Goal: Transaction & Acquisition: Purchase product/service

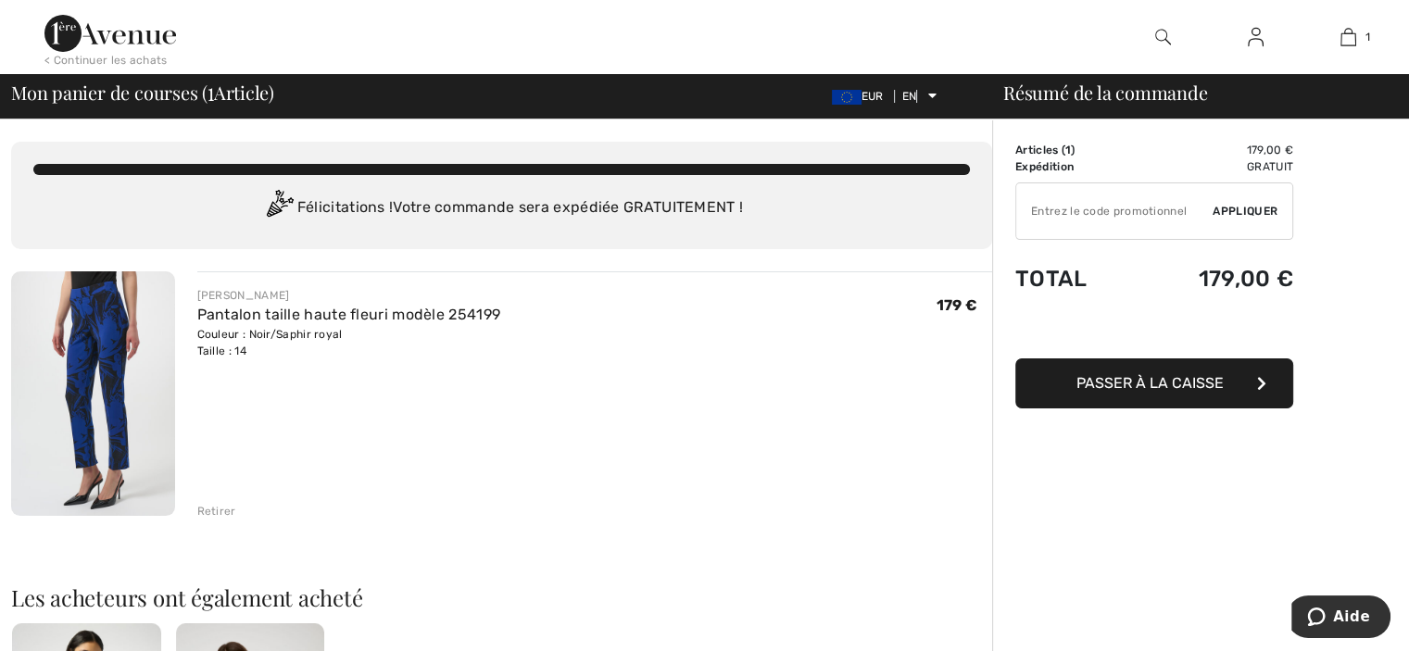
click at [98, 32] on img at bounding box center [110, 33] width 132 height 37
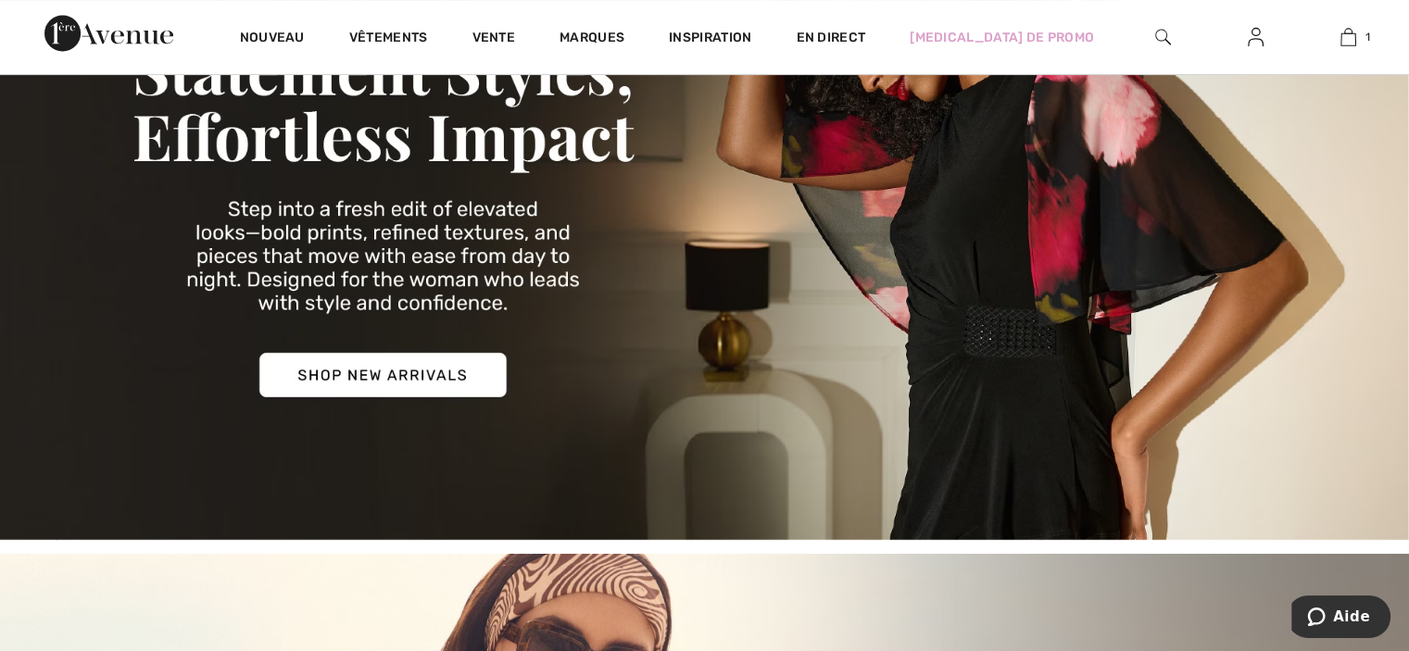
scroll to position [371, 0]
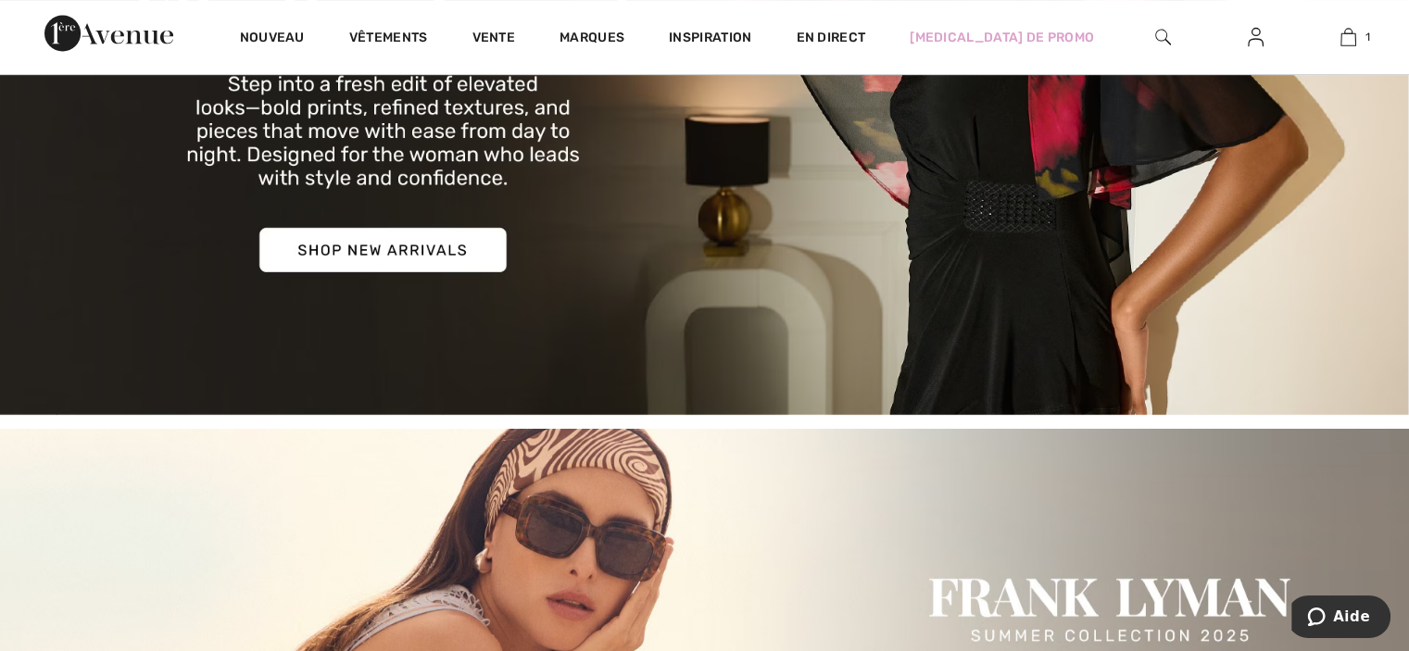
click at [435, 249] on img at bounding box center [704, 77] width 1409 height 675
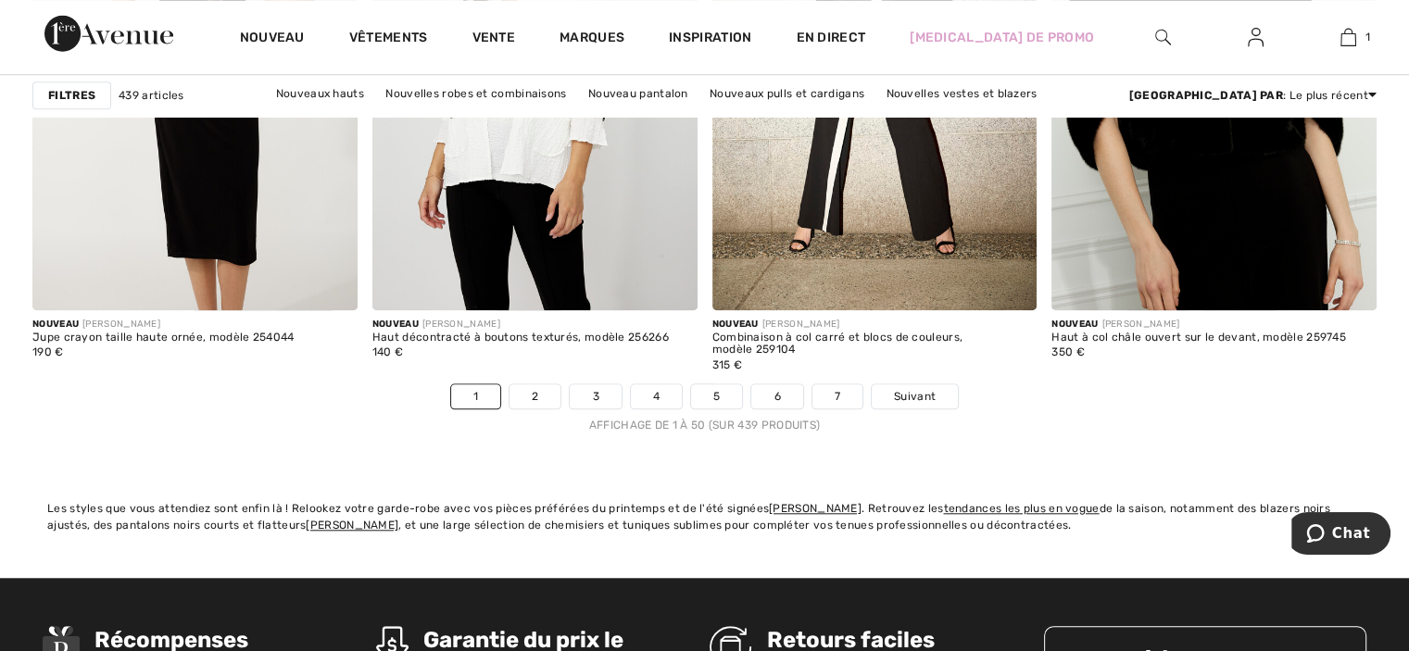
scroll to position [8803, 0]
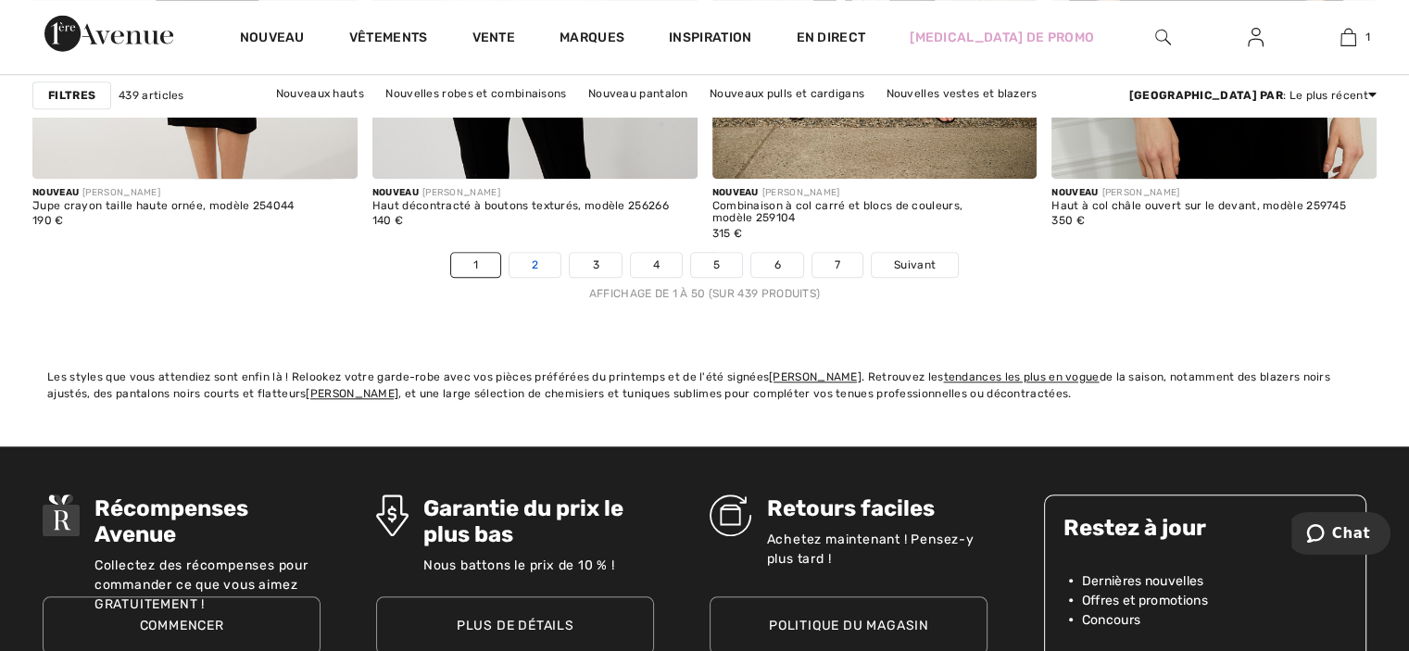
click at [537, 254] on link "2" at bounding box center [535, 265] width 51 height 24
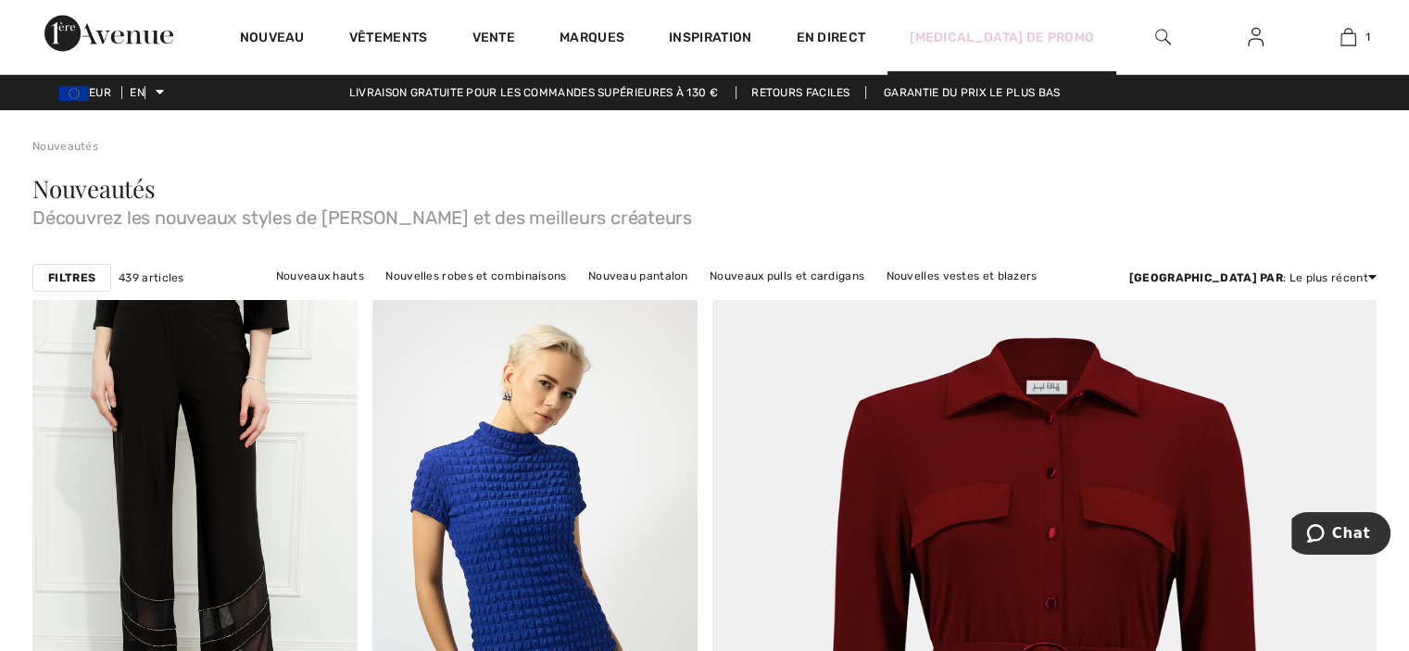
click at [993, 35] on font "[MEDICAL_DATA] de promo" at bounding box center [1002, 38] width 184 height 16
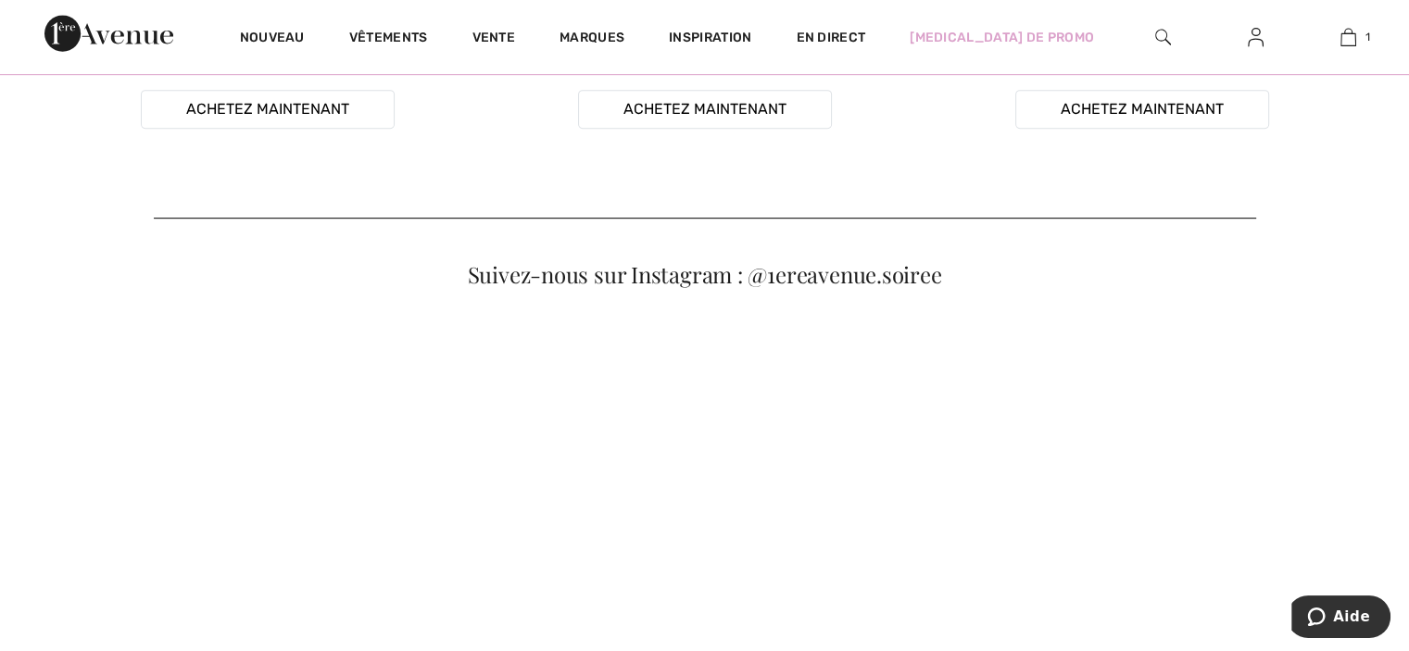
scroll to position [927, 0]
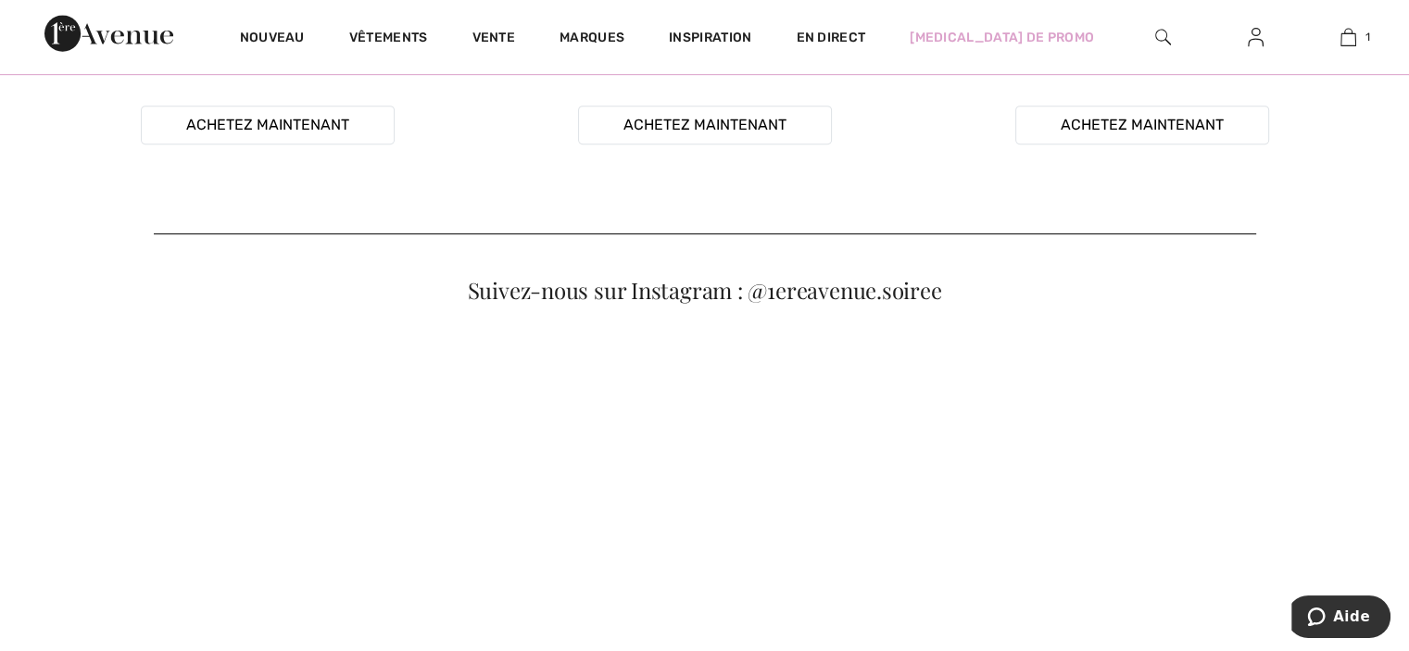
click at [1153, 183] on video "Votre navigateur ne prend pas en charge la balise vidéo." at bounding box center [1142, 76] width 423 height 211
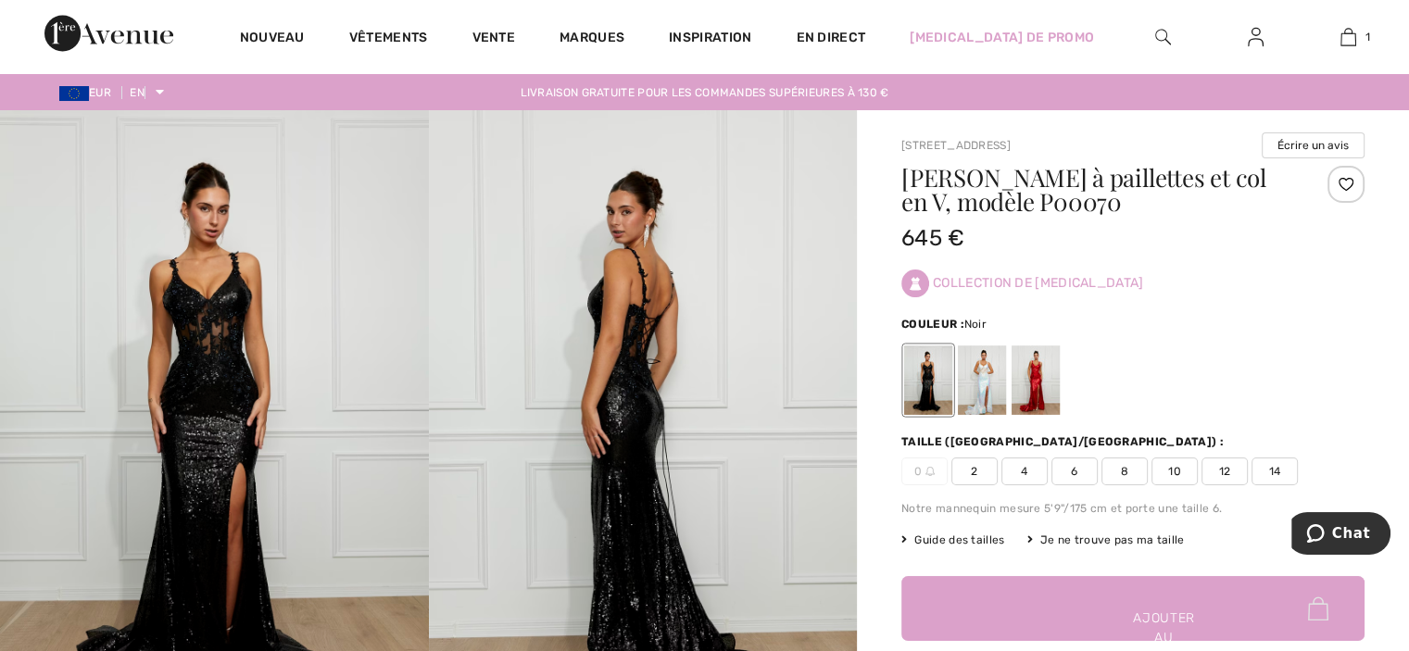
scroll to position [93, 0]
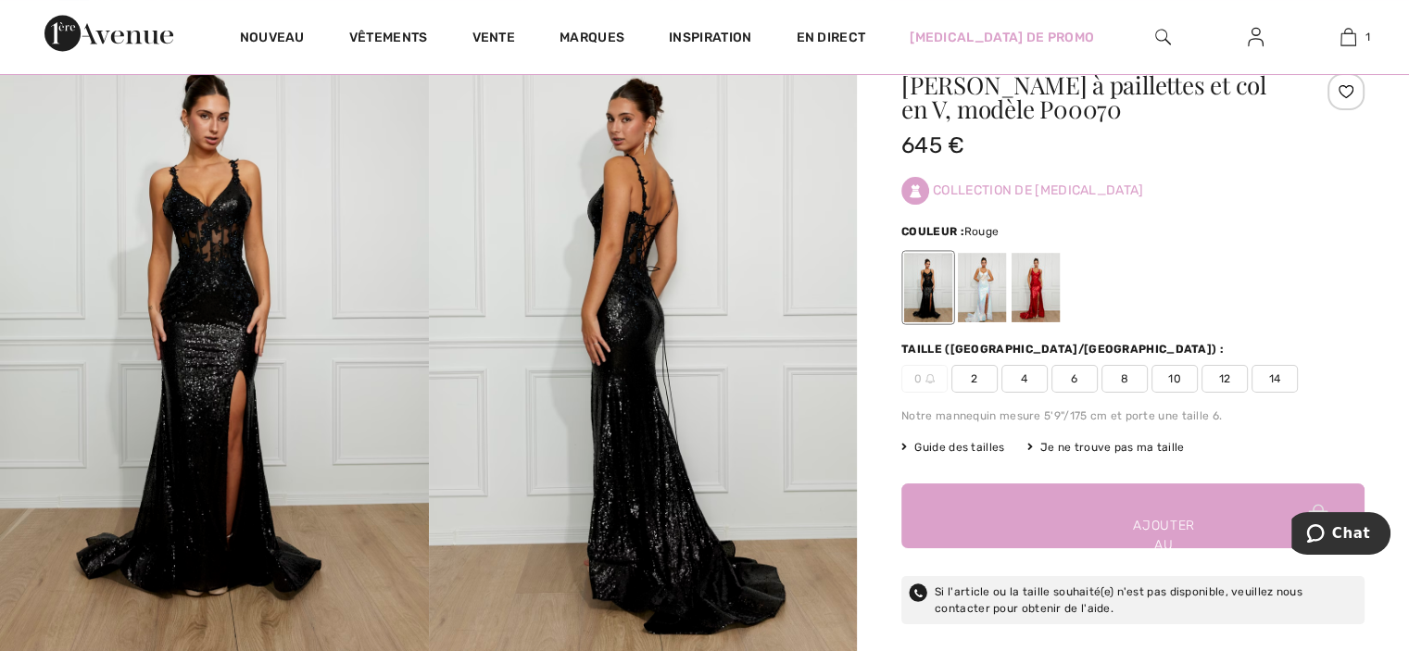
click at [1047, 298] on div at bounding box center [1036, 287] width 48 height 69
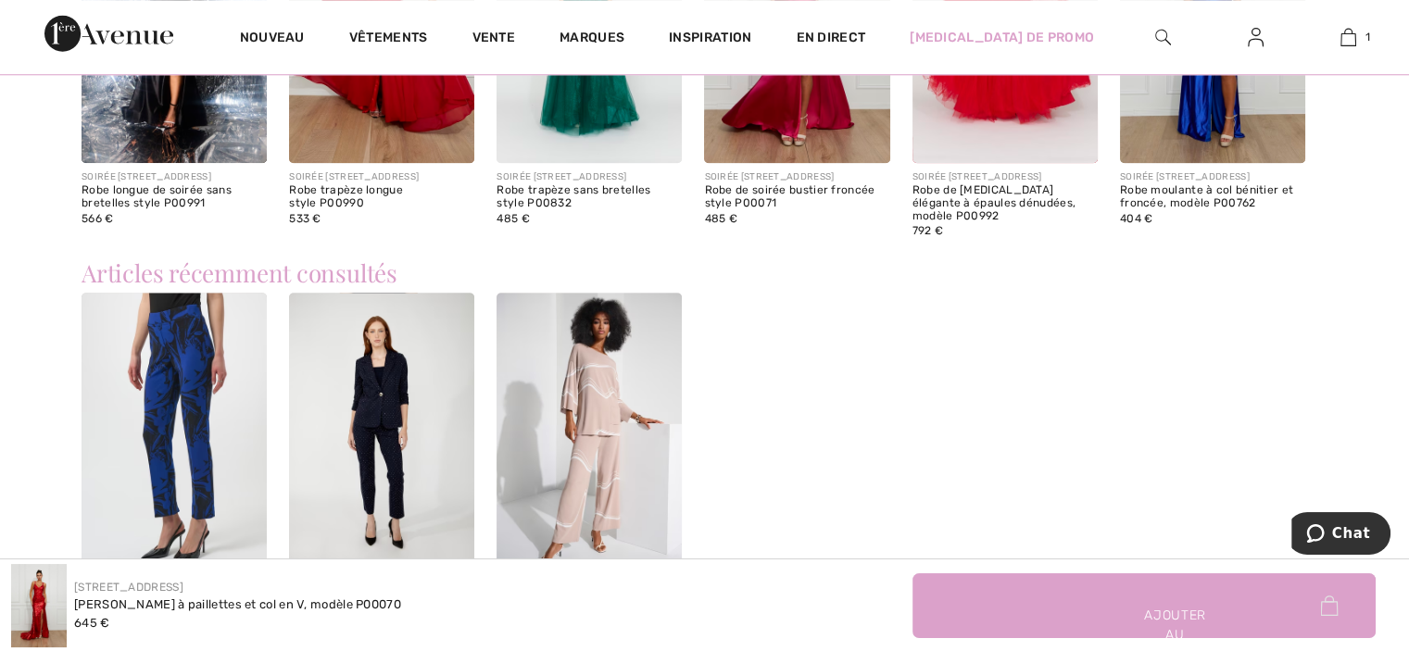
scroll to position [1853, 0]
